Goal: Find specific page/section: Find specific page/section

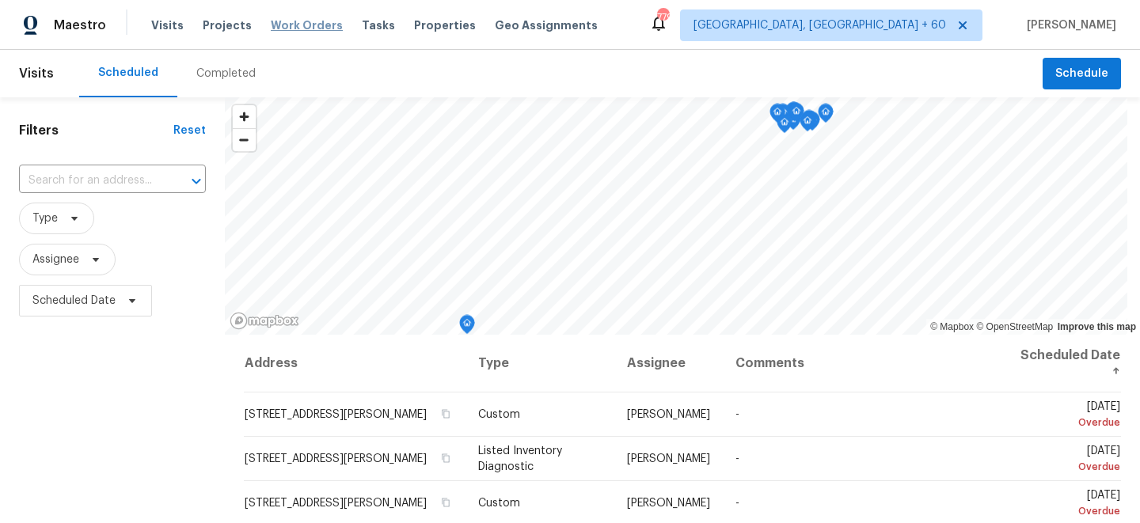
click at [298, 29] on span "Work Orders" at bounding box center [307, 25] width 72 height 16
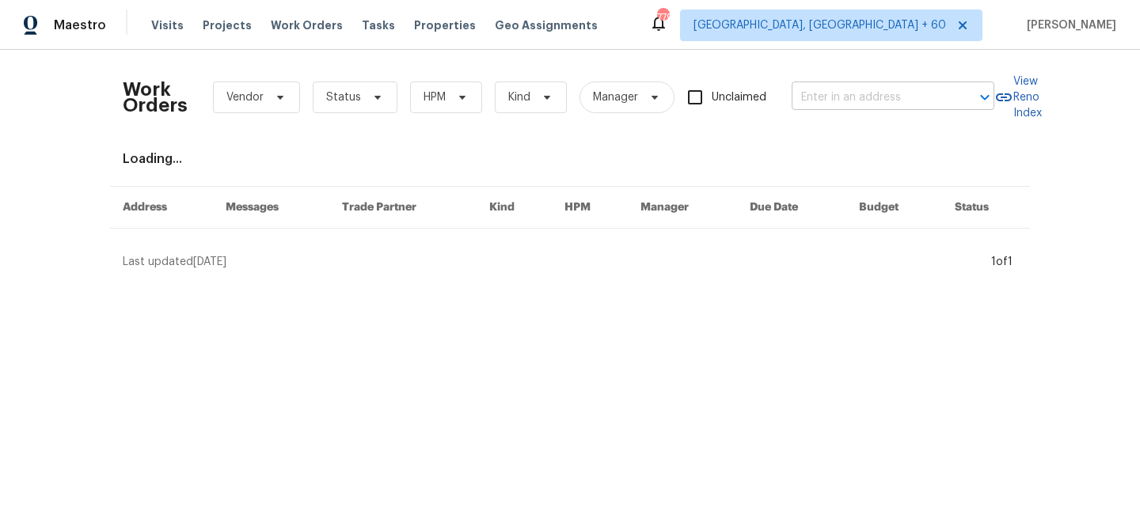
click at [868, 99] on input "text" at bounding box center [871, 97] width 158 height 25
paste input "[STREET_ADDRESS]"
type input "[STREET_ADDRESS]"
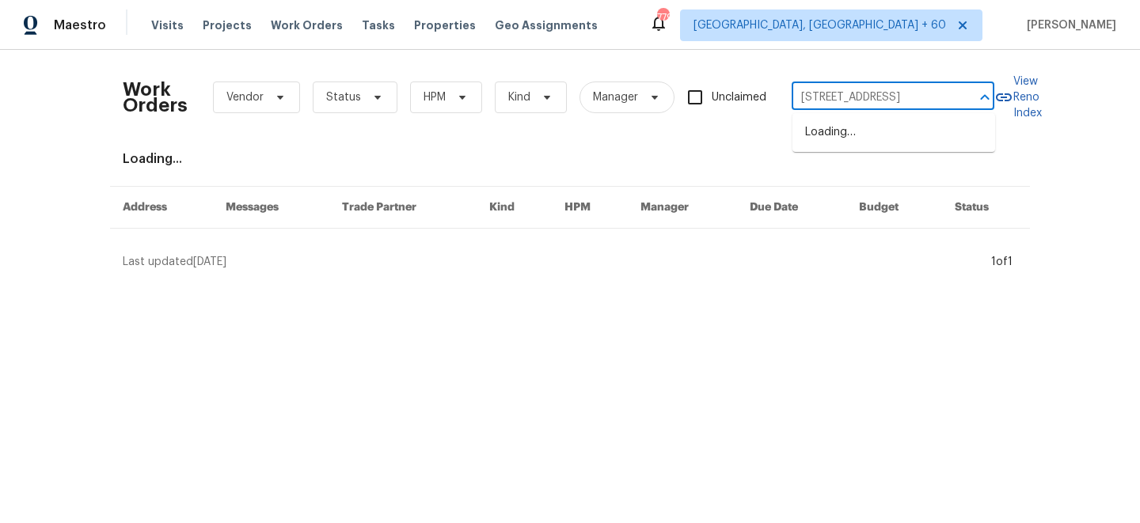
scroll to position [0, 70]
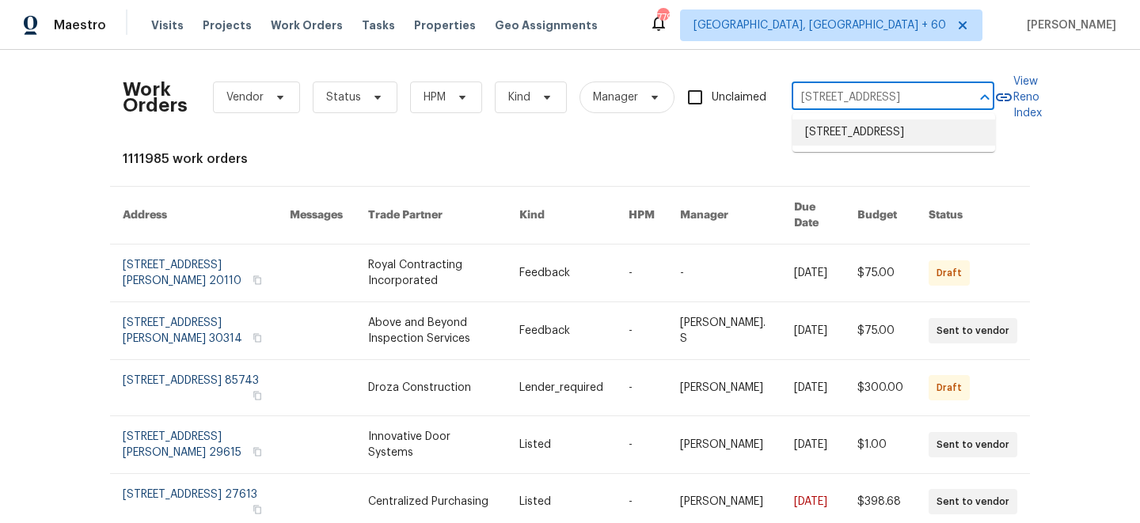
click at [859, 146] on li "[STREET_ADDRESS]" at bounding box center [893, 133] width 203 height 26
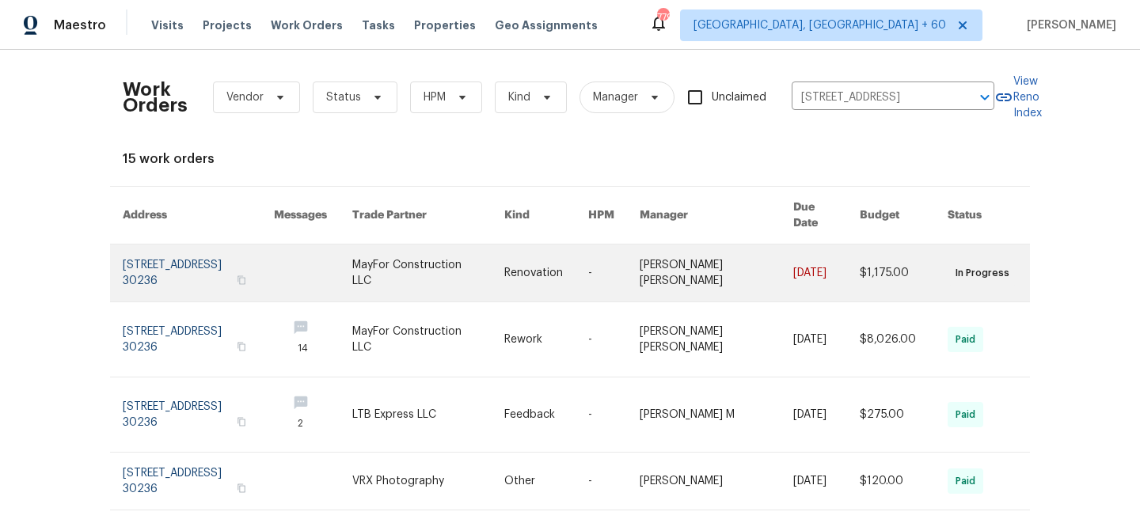
click at [588, 276] on link at bounding box center [546, 273] width 84 height 57
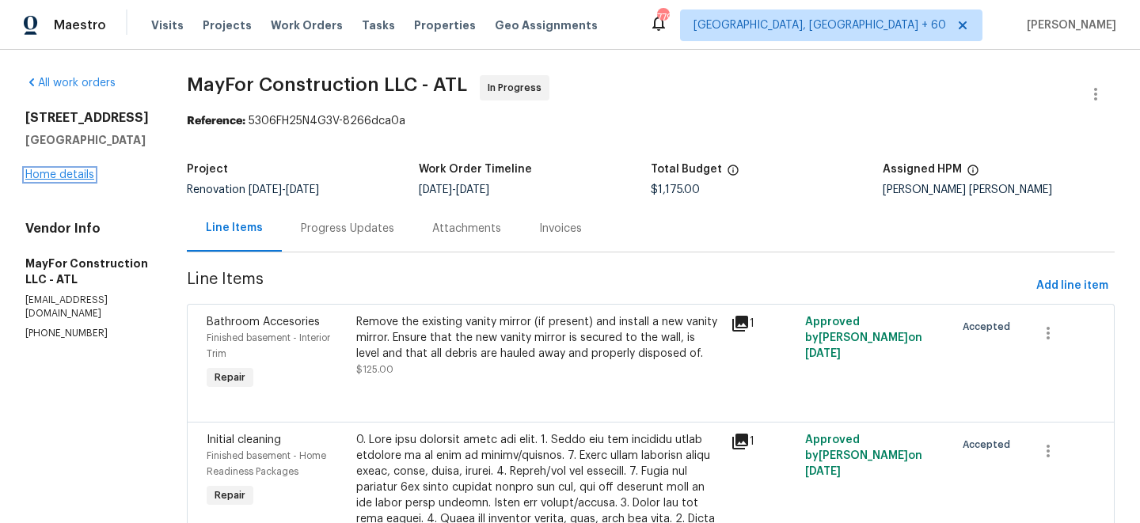
click at [61, 177] on link "Home details" at bounding box center [59, 174] width 69 height 11
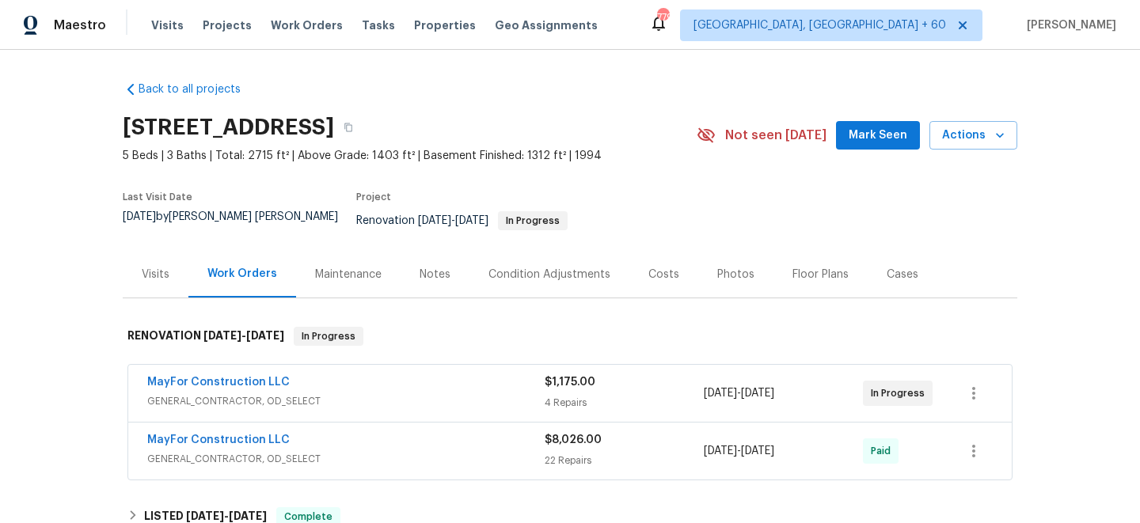
click at [408, 374] on div "MayFor Construction LLC" at bounding box center [345, 383] width 397 height 19
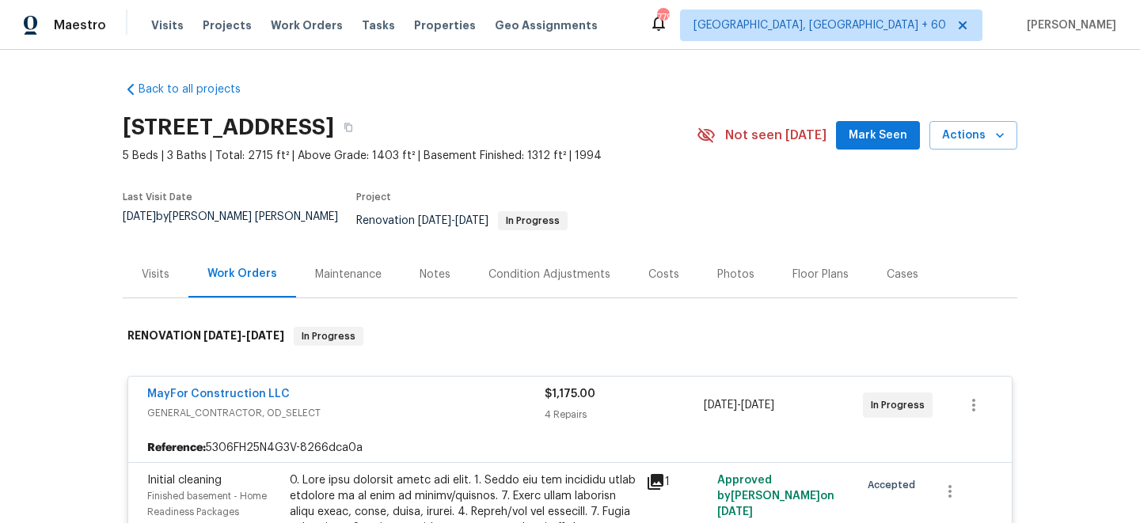
click at [409, 386] on div "MayFor Construction LLC" at bounding box center [345, 395] width 397 height 19
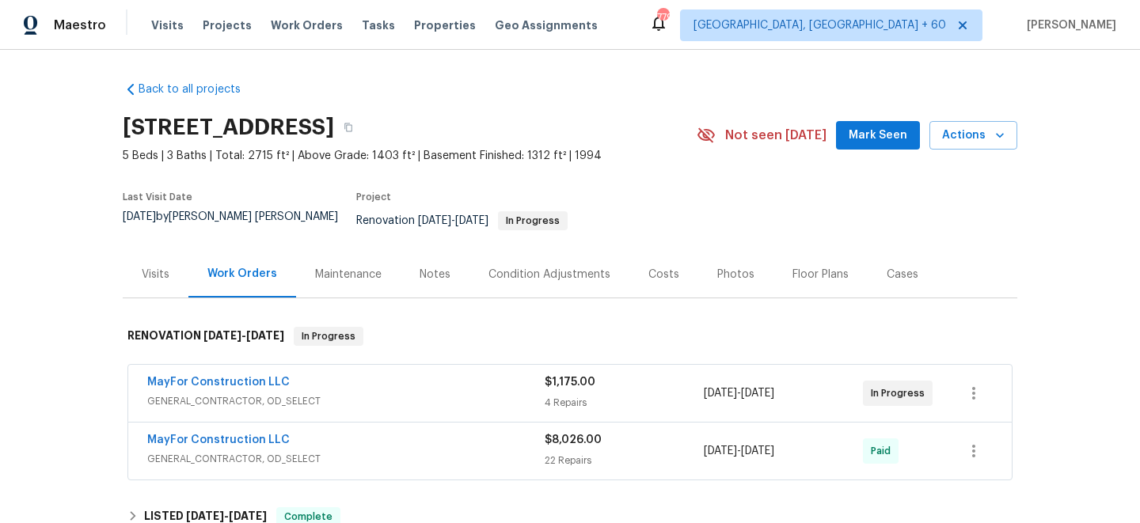
click at [408, 393] on span "GENERAL_CONTRACTOR, OD_SELECT" at bounding box center [345, 401] width 397 height 16
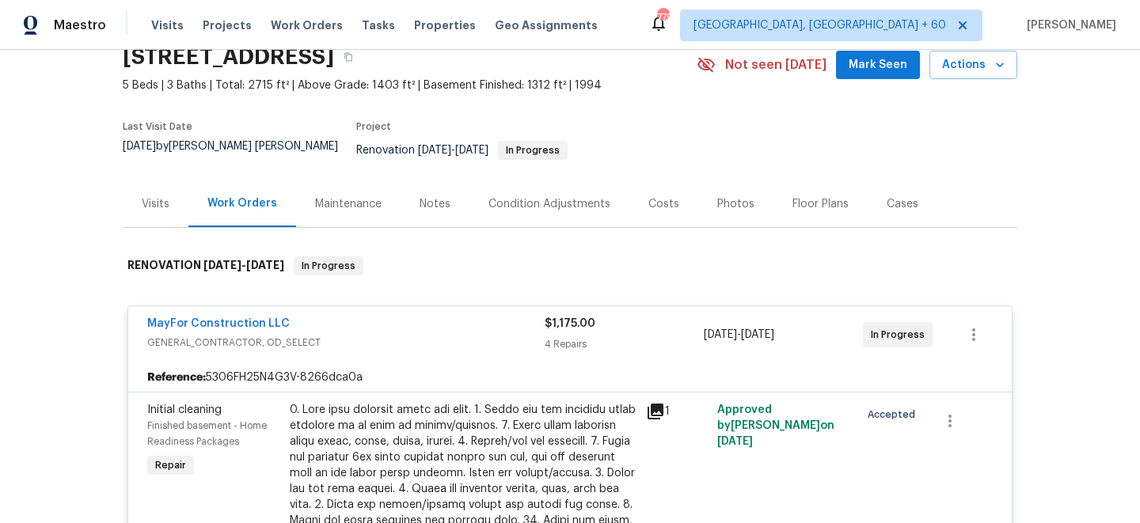
scroll to position [51, 0]
